Goal: Find specific page/section: Find specific page/section

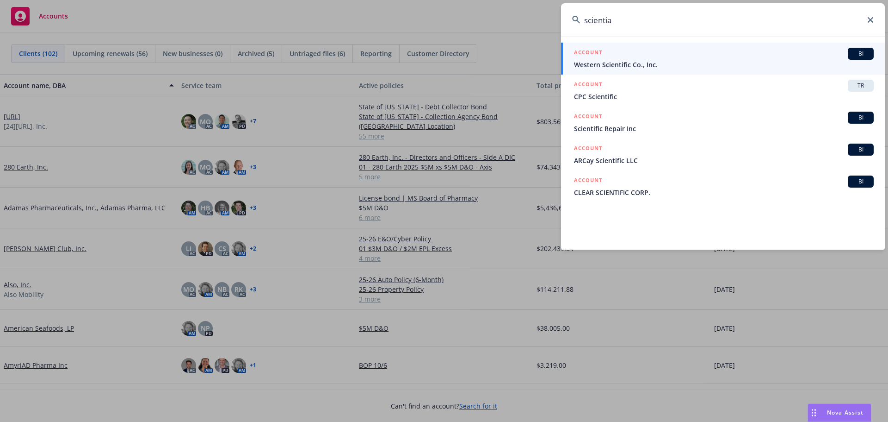
click at [869, 21] on icon at bounding box center [871, 20] width 6 height 6
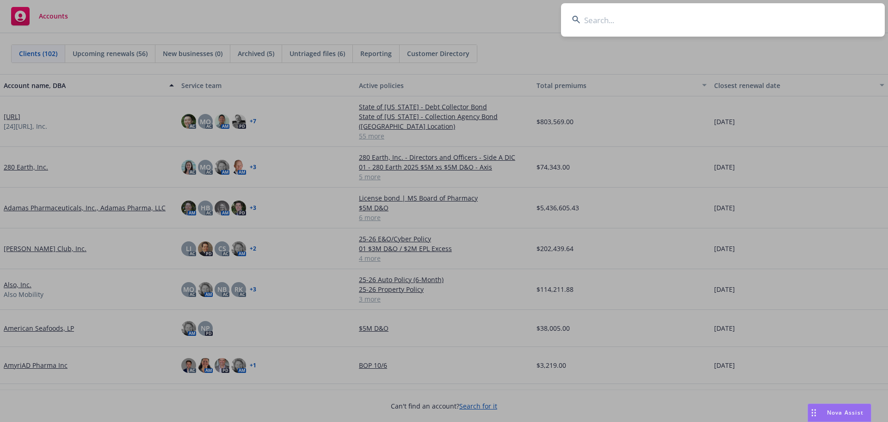
click at [603, 20] on input at bounding box center [723, 19] width 324 height 33
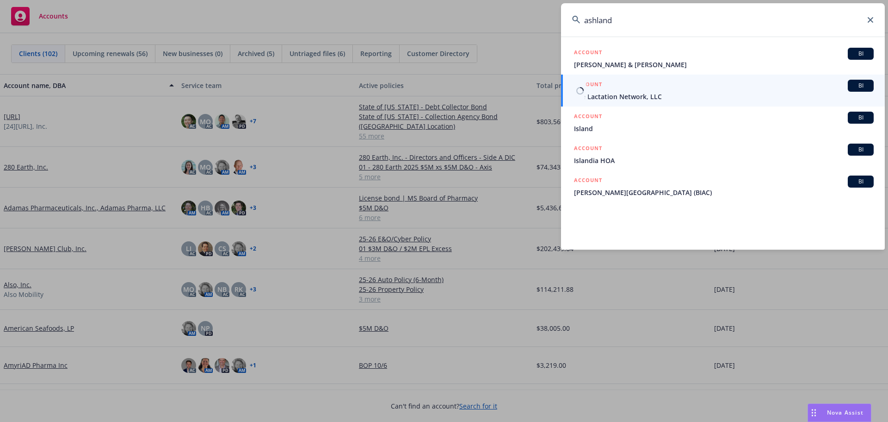
type input "ashland"
click at [860, 86] on span "BI" at bounding box center [861, 85] width 19 height 8
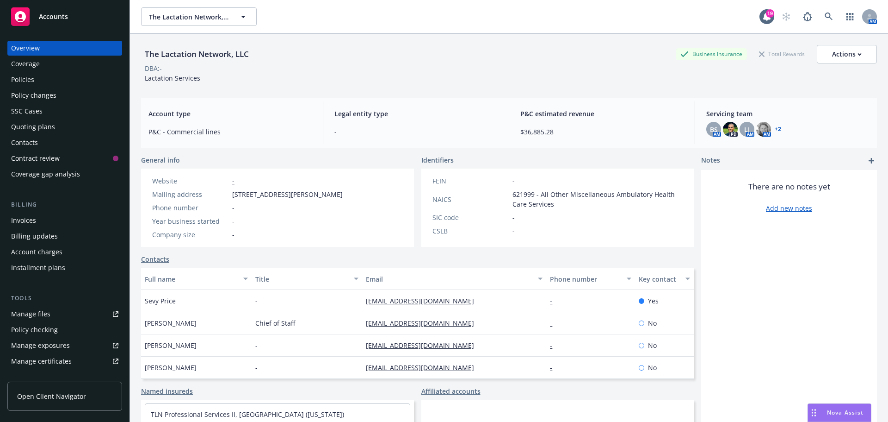
click at [37, 81] on div "Policies" at bounding box center [64, 79] width 107 height 15
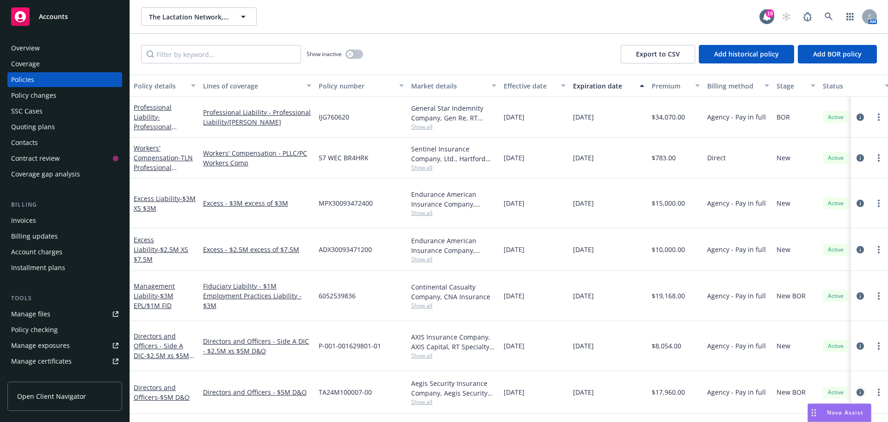
click at [857, 388] on icon "circleInformation" at bounding box center [860, 391] width 7 height 7
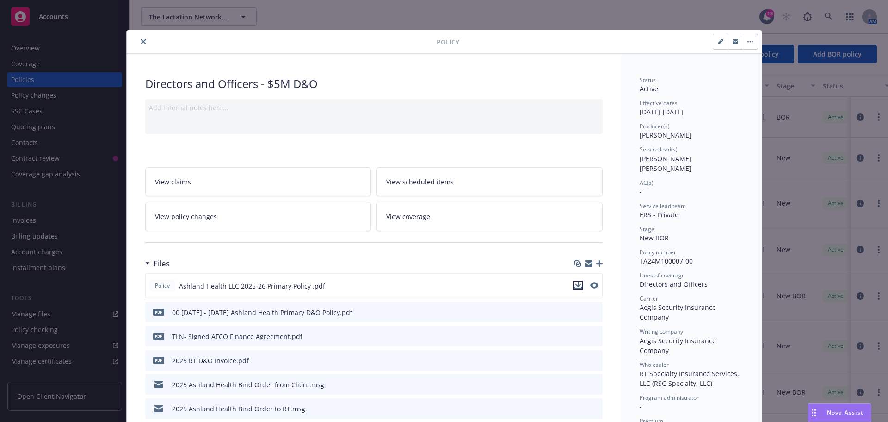
click at [575, 285] on icon "download file" at bounding box center [578, 284] width 6 height 6
click at [141, 41] on icon "close" at bounding box center [144, 42] width 6 height 6
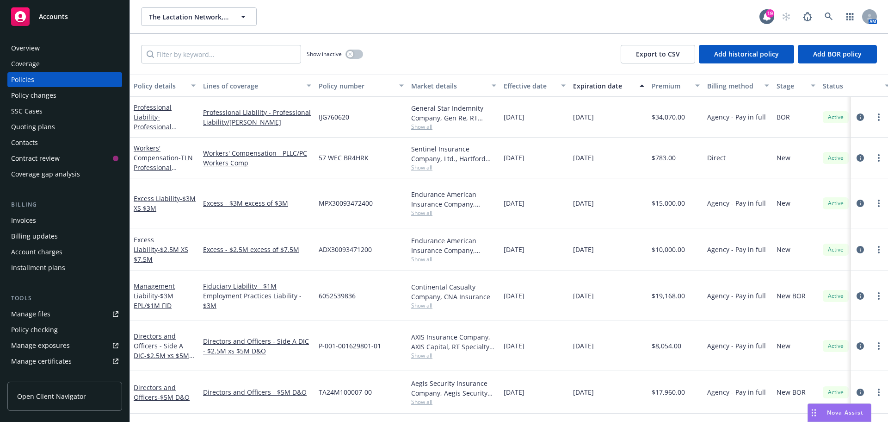
click at [140, 42] on div "Show inactive Export to CSV Add historical policy Add BOR policy" at bounding box center [509, 54] width 758 height 41
click at [828, 15] on icon at bounding box center [829, 16] width 8 height 8
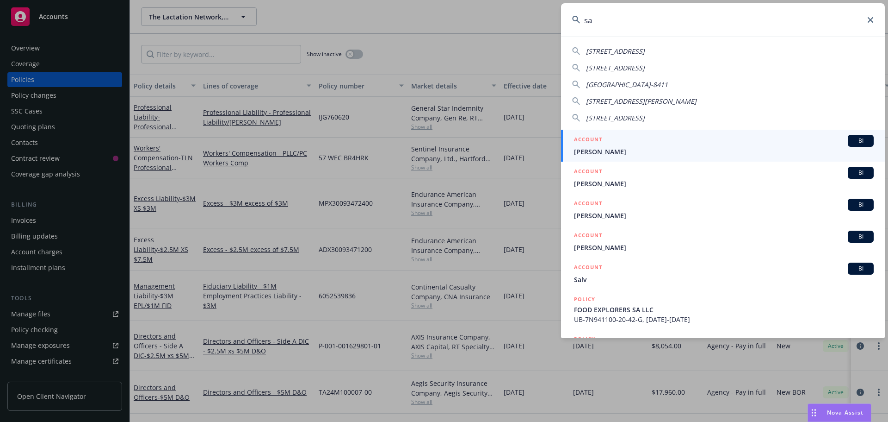
type input "s"
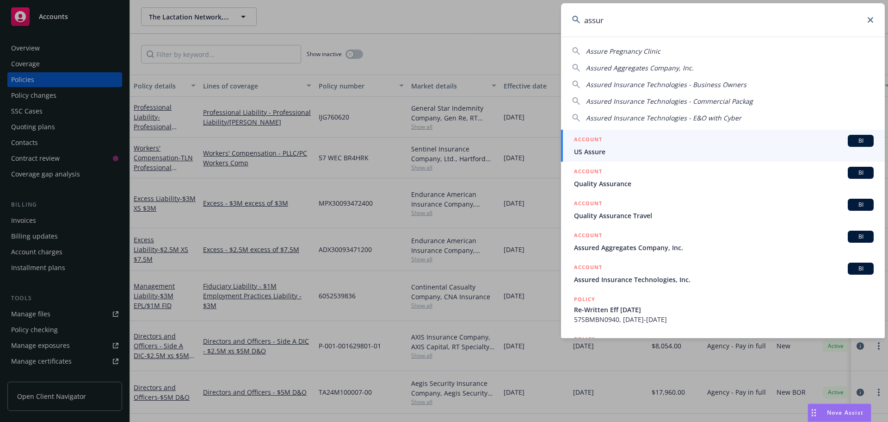
click at [649, 102] on span "Assured Insurance Technologies - Commercial Packag" at bounding box center [669, 101] width 167 height 9
type input "Assured Insurance Technologies - Commercial Packag"
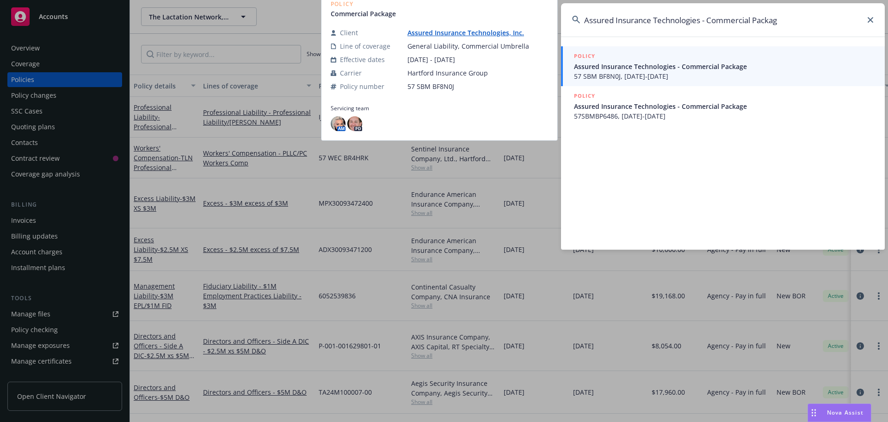
click at [641, 71] on span "57 SBM BF8N0J, [DATE]-[DATE]" at bounding box center [724, 76] width 300 height 10
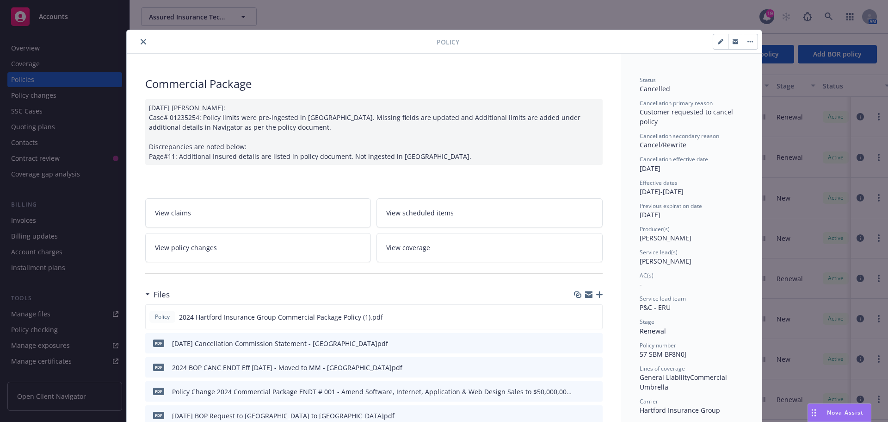
click at [138, 40] on button "close" at bounding box center [143, 41] width 11 height 11
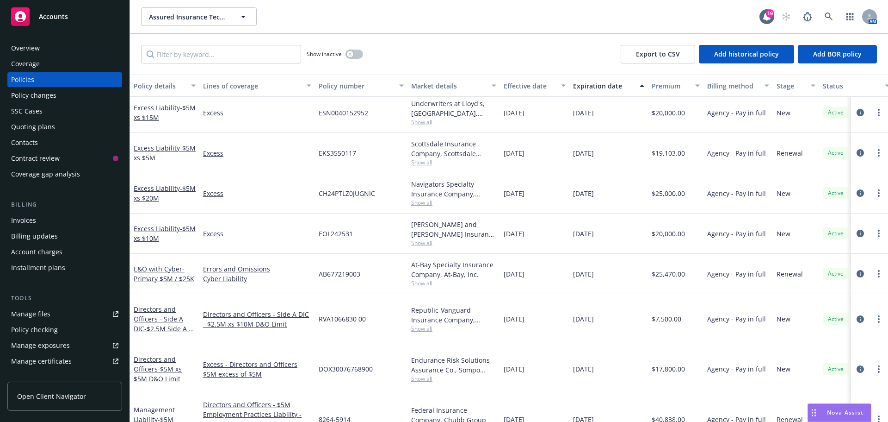
scroll to position [130, 0]
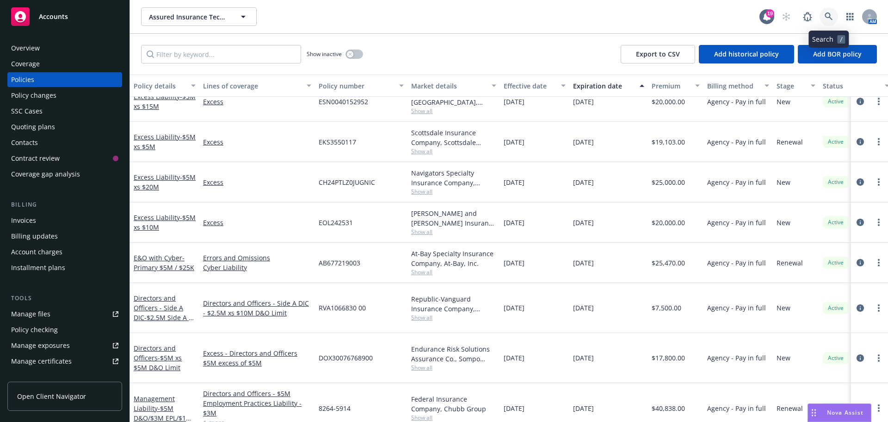
click at [828, 12] on icon at bounding box center [829, 16] width 8 height 8
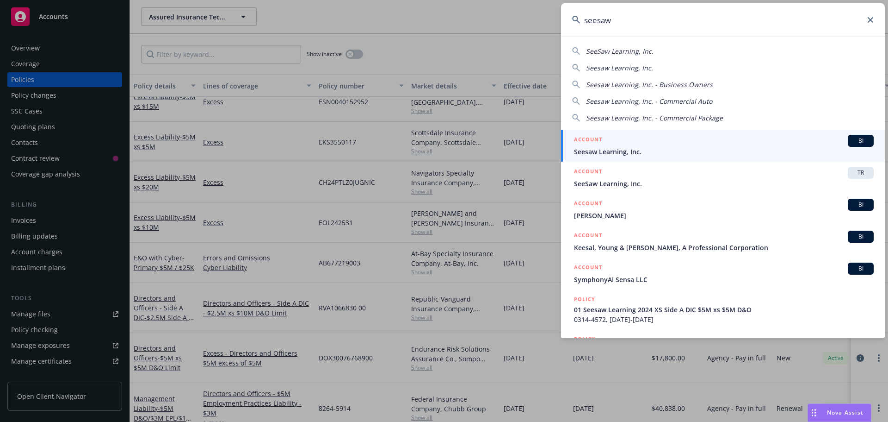
type input "seesaw"
click at [853, 142] on span "BI" at bounding box center [861, 141] width 19 height 8
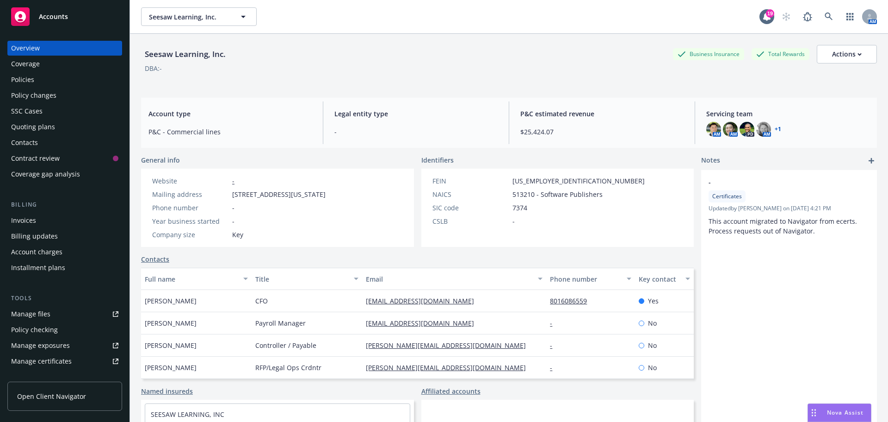
click at [24, 80] on div "Policies" at bounding box center [22, 79] width 23 height 15
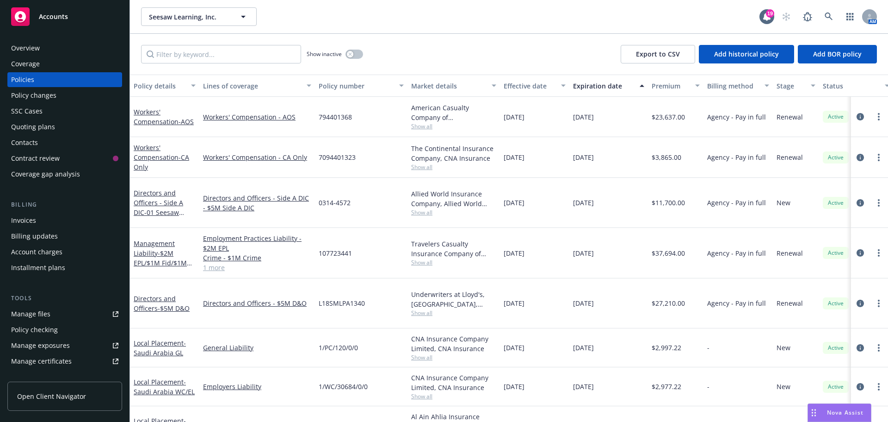
scroll to position [46, 0]
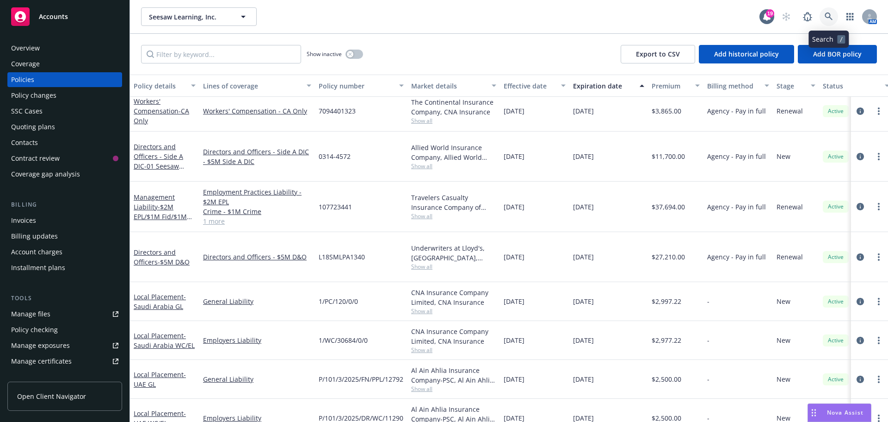
click at [831, 15] on icon at bounding box center [829, 16] width 8 height 8
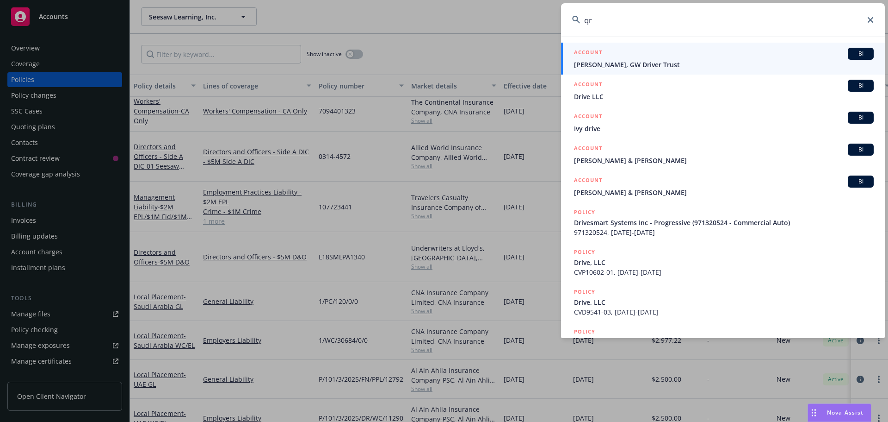
type input "q"
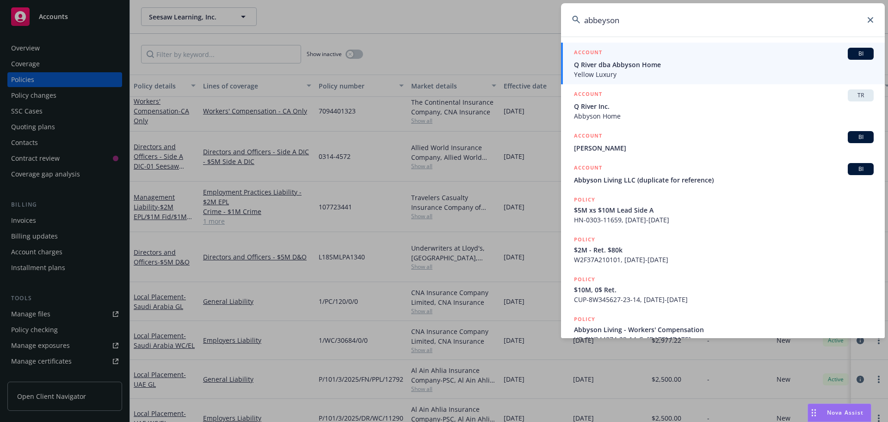
type input "abbeyson"
click at [855, 52] on span "BI" at bounding box center [861, 54] width 19 height 8
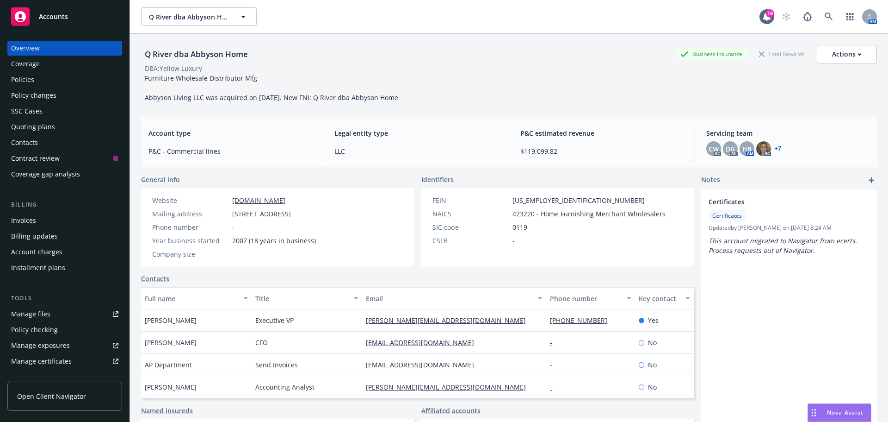
click at [25, 79] on div "Policies" at bounding box center [22, 79] width 23 height 15
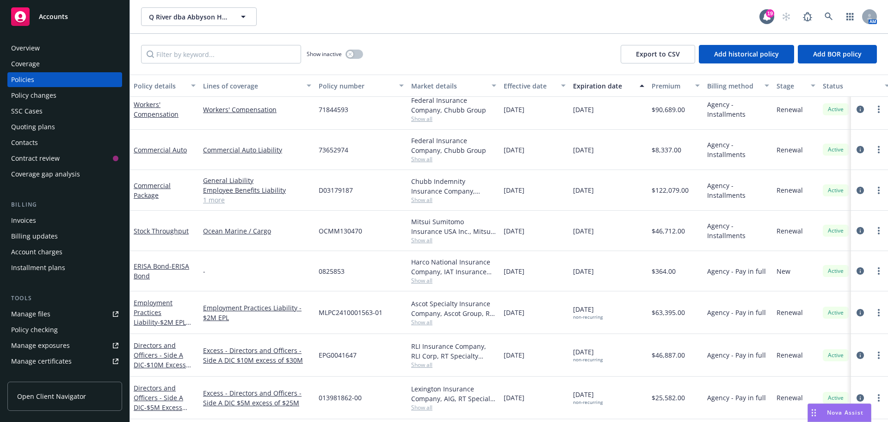
scroll to position [185, 0]
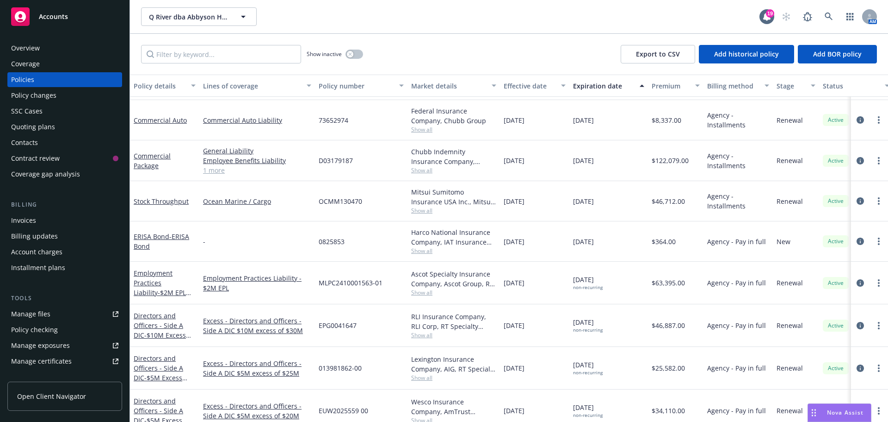
click at [27, 45] on div "Overview" at bounding box center [25, 48] width 29 height 15
